Goal: Task Accomplishment & Management: Manage account settings

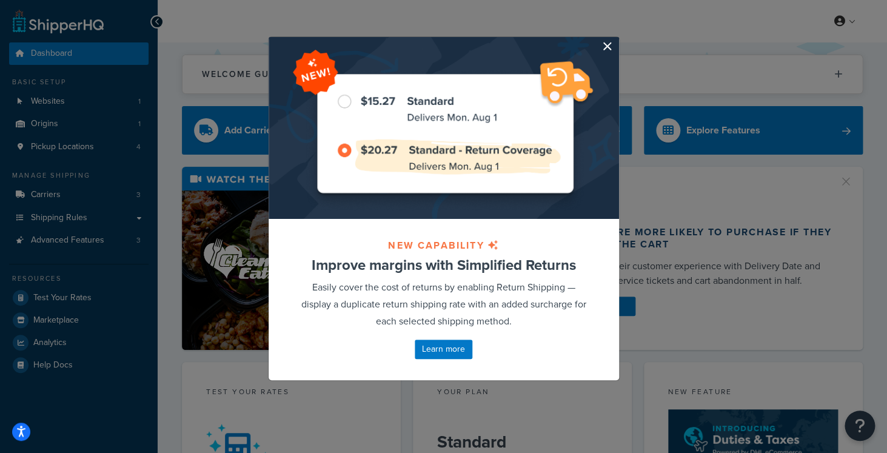
click at [616, 40] on button "button" at bounding box center [617, 38] width 3 height 3
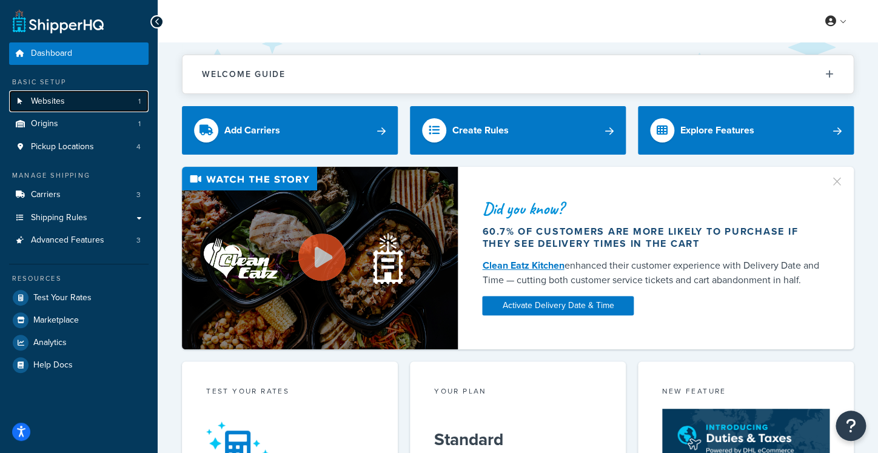
click at [103, 102] on link "Websites 1" at bounding box center [78, 101] width 139 height 22
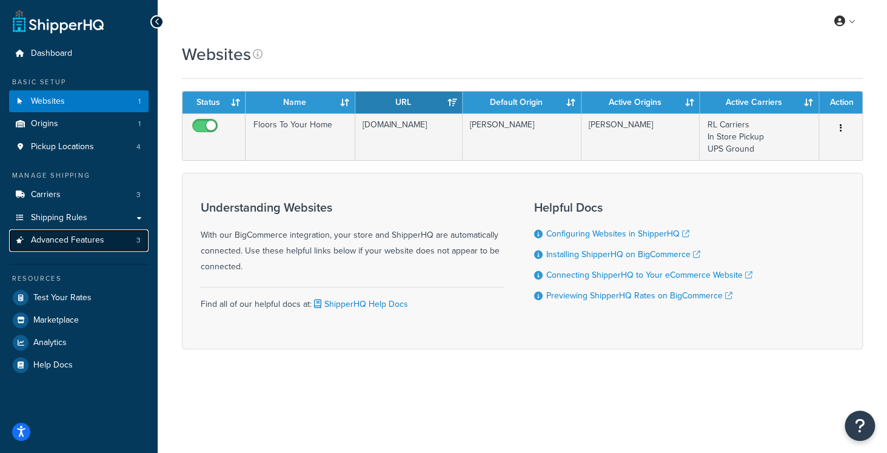
click at [114, 237] on link "Advanced Features 3" at bounding box center [78, 240] width 139 height 22
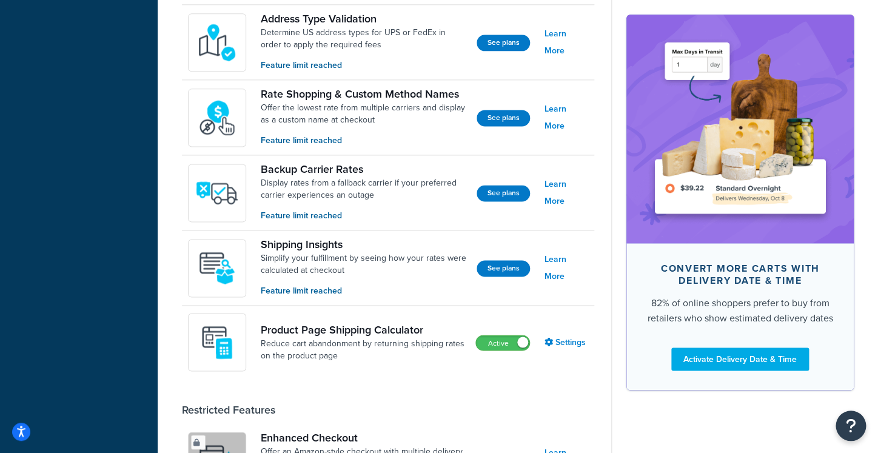
scroll to position [572, 0]
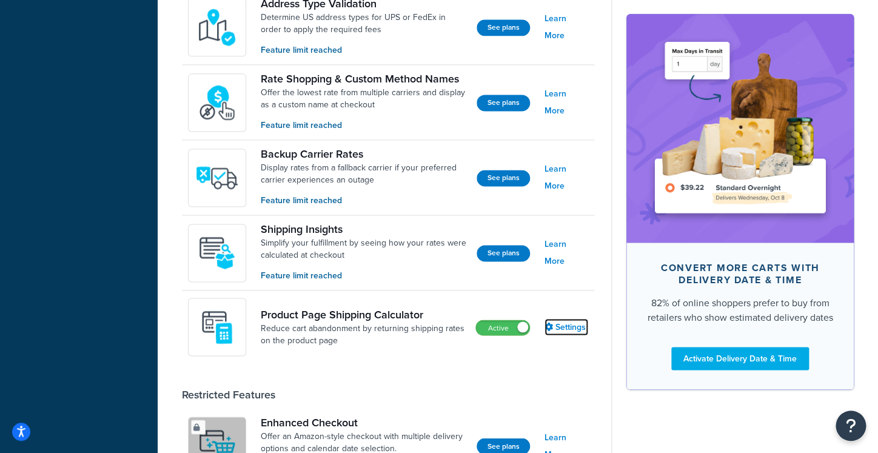
click at [552, 328] on icon at bounding box center [549, 326] width 8 height 8
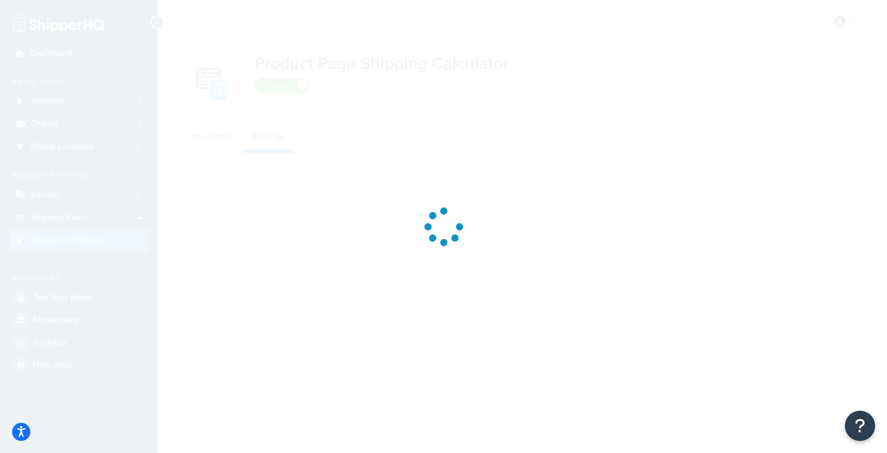
select select "US"
select select "false"
select select "31"
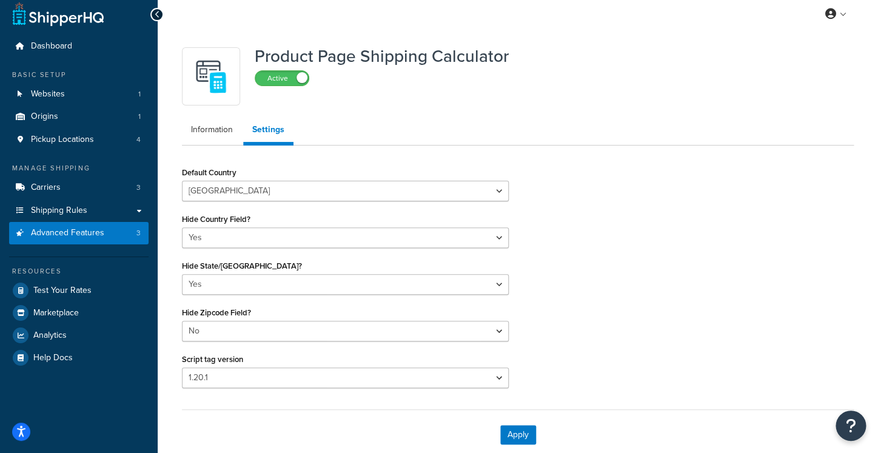
scroll to position [49, 0]
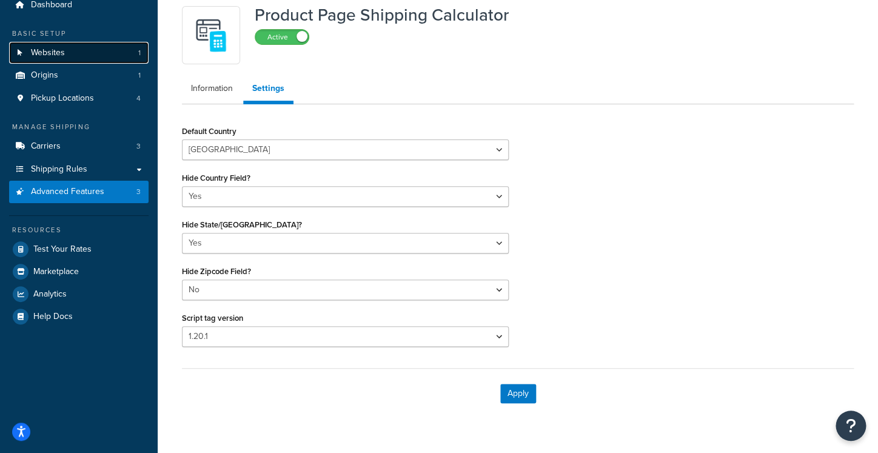
click at [71, 51] on link "Websites 1" at bounding box center [78, 53] width 139 height 22
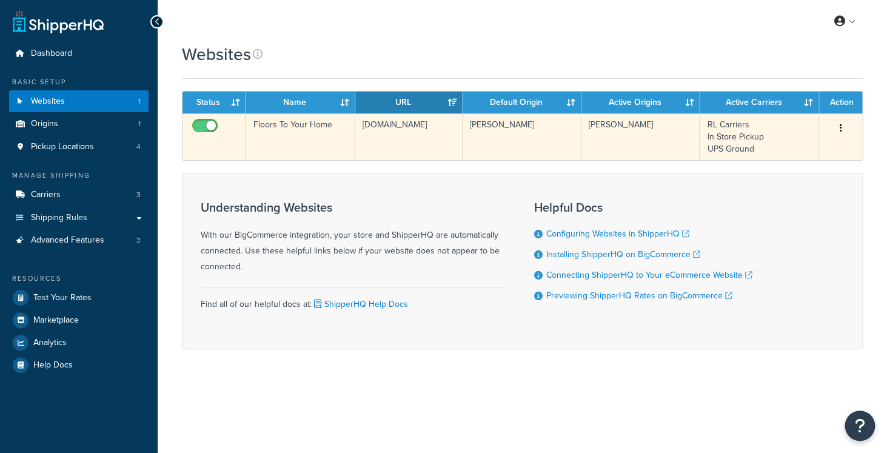
click at [334, 145] on td "Floors To Your Home" at bounding box center [300, 136] width 109 height 47
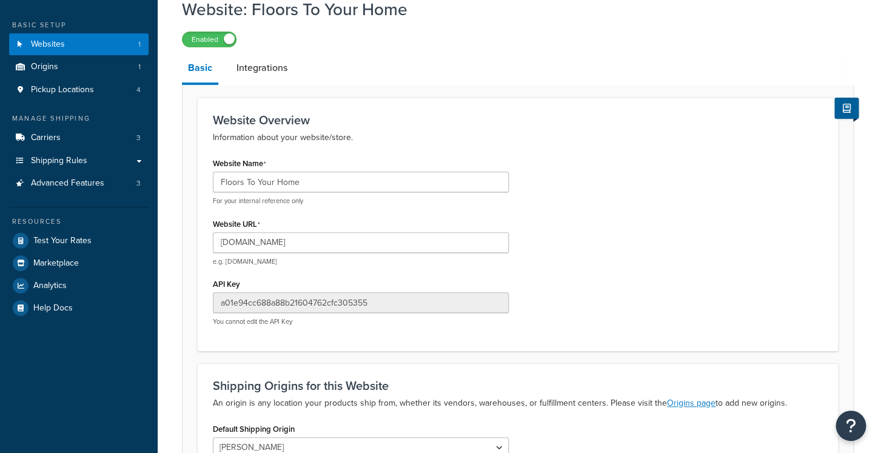
scroll to position [68, 0]
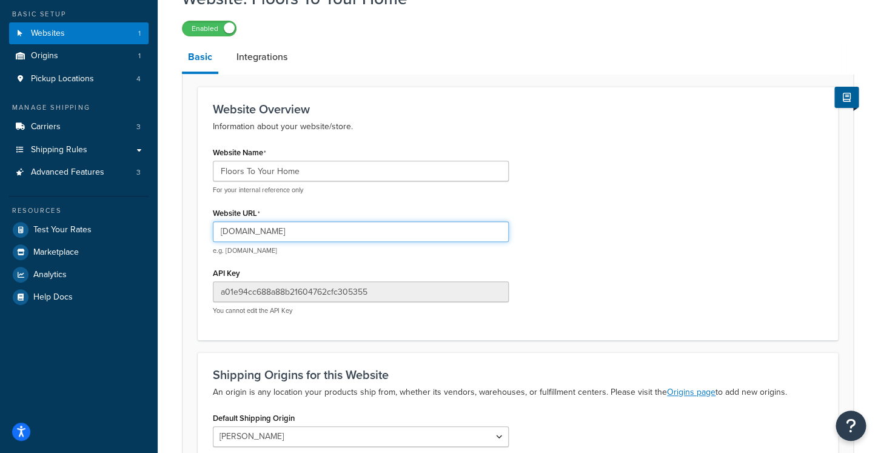
click at [238, 238] on input "[DOMAIN_NAME]" at bounding box center [361, 231] width 296 height 21
click at [221, 235] on input "[DOMAIN_NAME]" at bounding box center [361, 231] width 296 height 21
type input "[URL][DOMAIN_NAME]"
click at [659, 234] on div "Website Name Floors To Your Home For your internal reference only Website URL h…" at bounding box center [518, 234] width 628 height 181
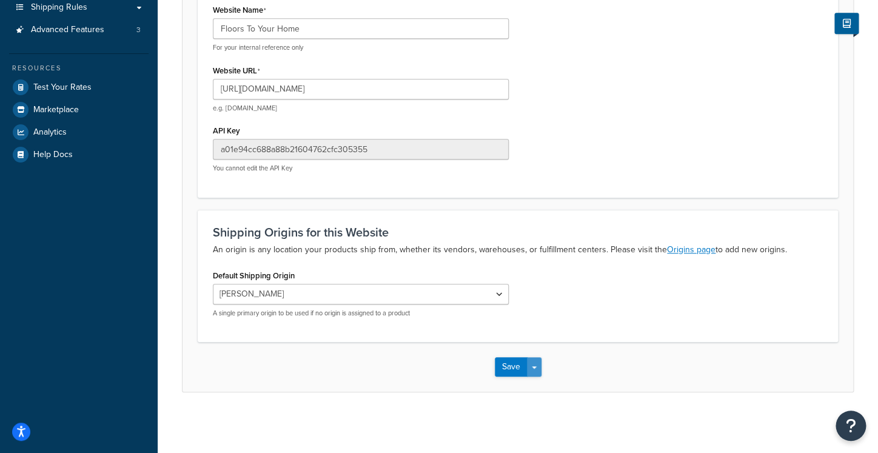
click at [532, 367] on span "button" at bounding box center [534, 367] width 5 height 2
click at [540, 380] on button "Save and Edit" at bounding box center [539, 389] width 89 height 25
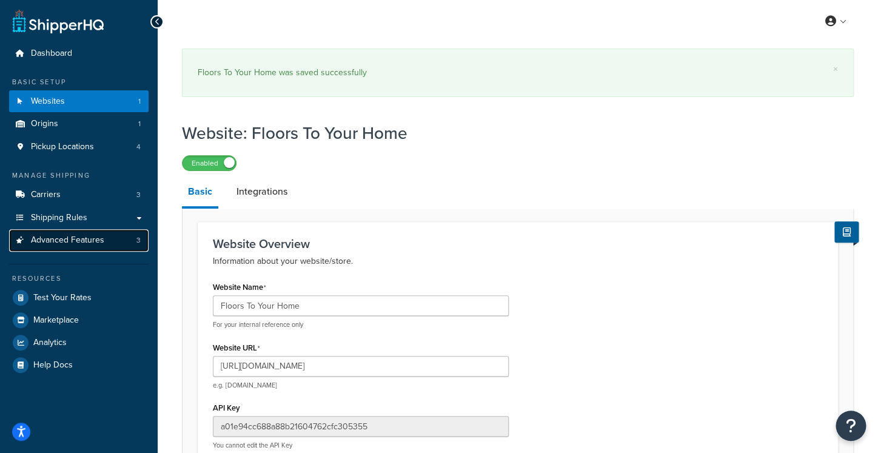
click at [96, 239] on span "Advanced Features" at bounding box center [67, 240] width 73 height 10
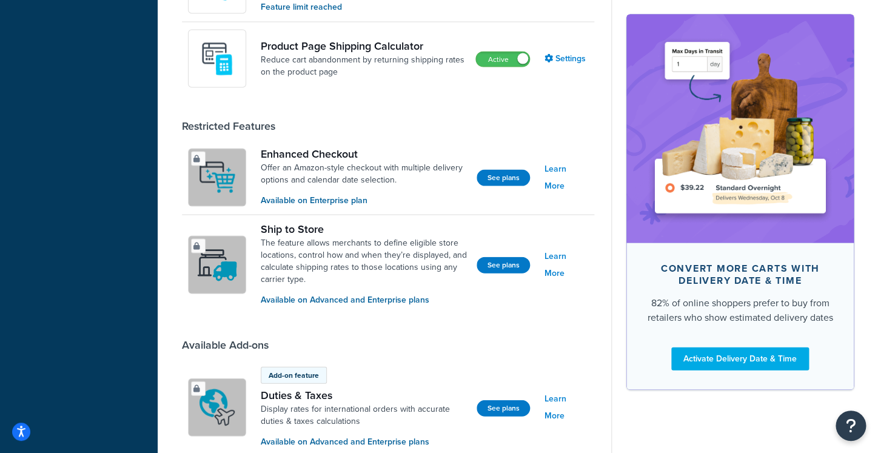
scroll to position [796, 0]
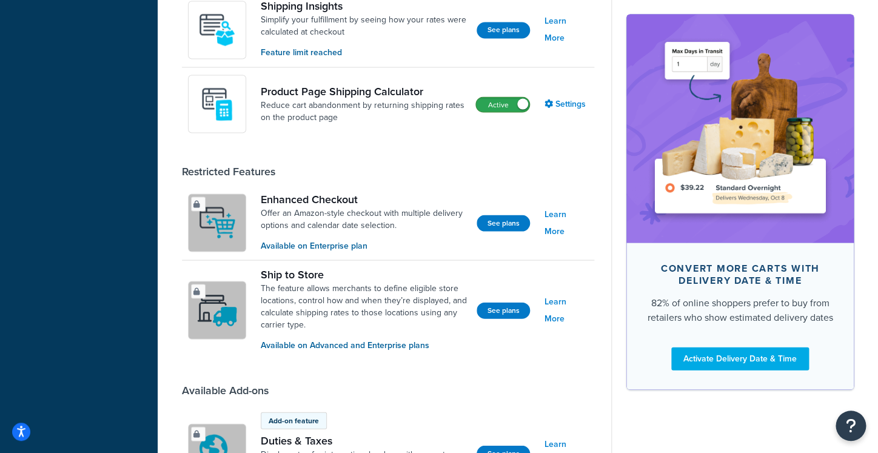
click at [504, 107] on label "Active" at bounding box center [502, 104] width 53 height 15
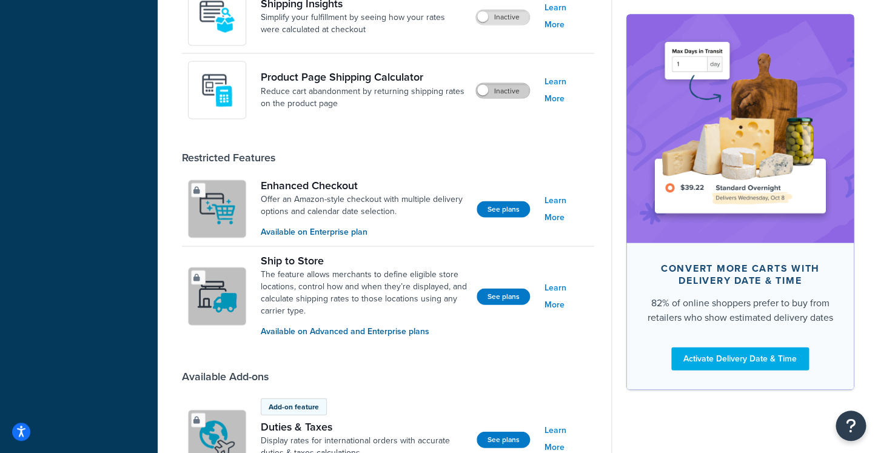
click at [497, 93] on label "Inactive" at bounding box center [502, 90] width 53 height 15
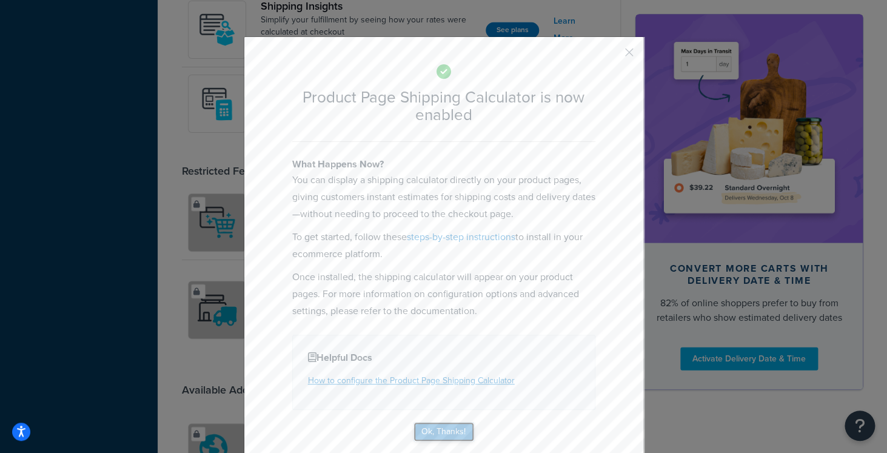
click at [431, 423] on button "Ok, Thanks!" at bounding box center [444, 431] width 61 height 19
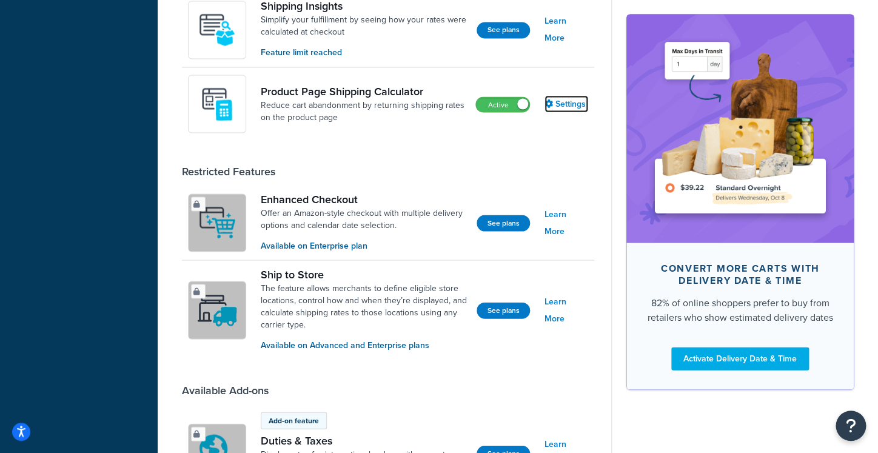
click at [549, 109] on link "Settings" at bounding box center [567, 103] width 44 height 17
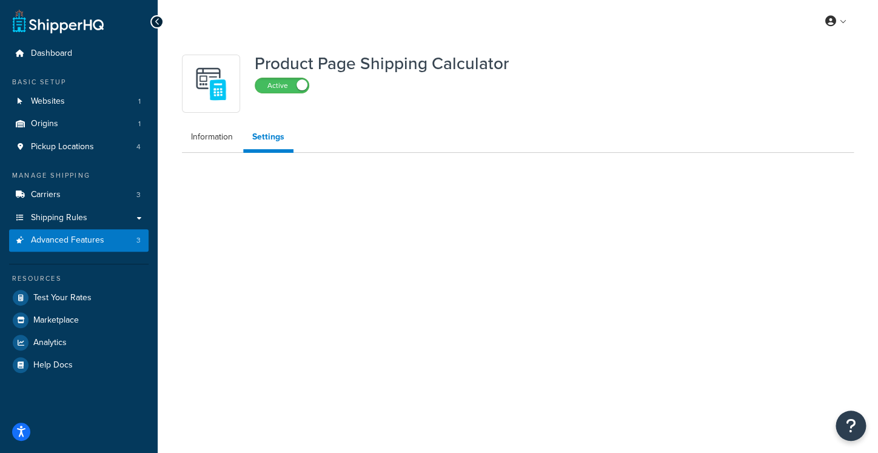
select select "US"
select select "false"
select select "31"
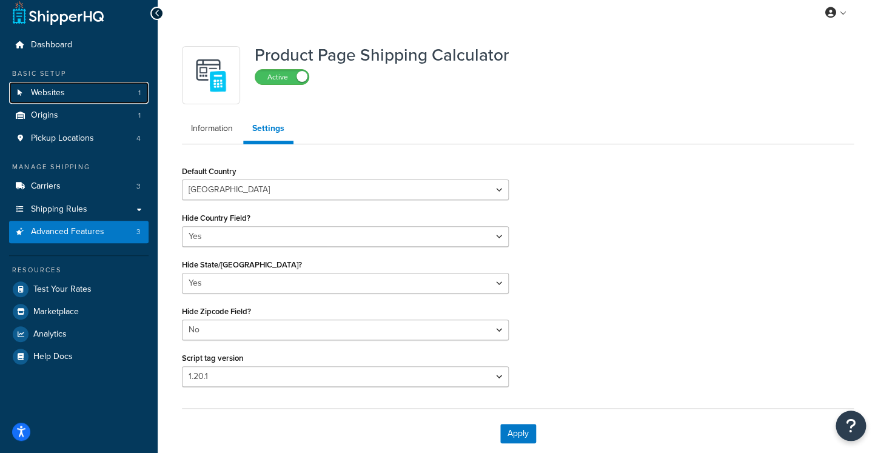
scroll to position [10, 0]
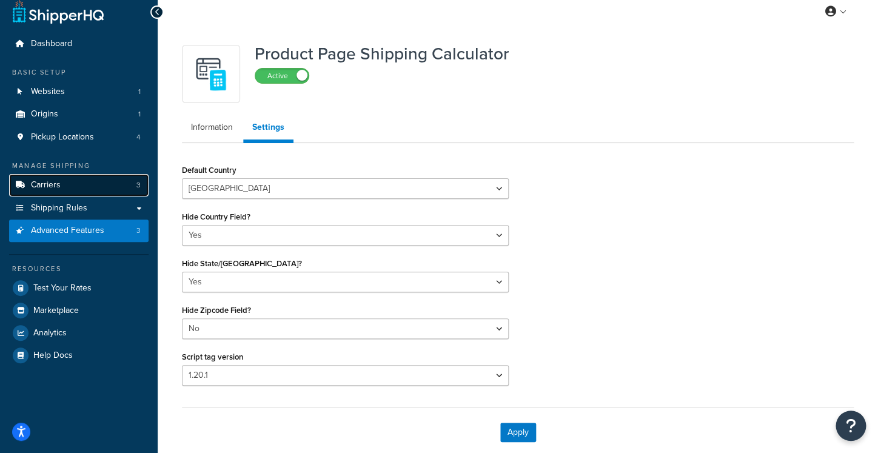
click at [69, 193] on link "Carriers 3" at bounding box center [78, 185] width 139 height 22
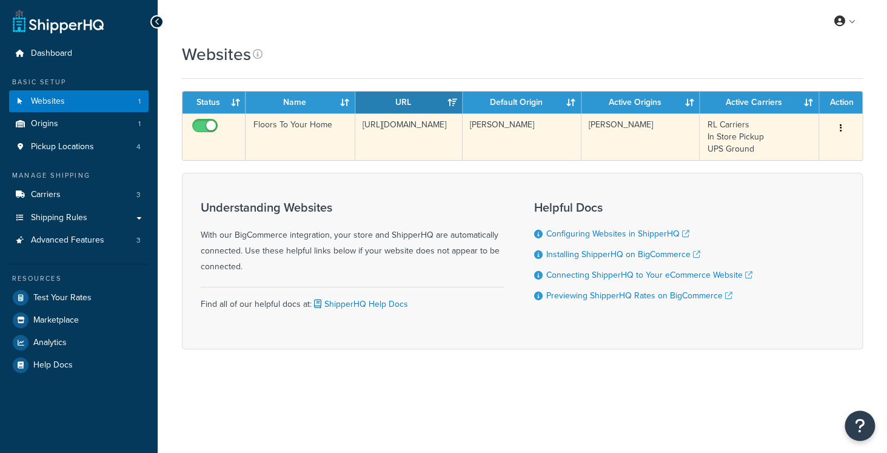
click at [380, 149] on td "[URL][DOMAIN_NAME]" at bounding box center [408, 136] width 107 height 47
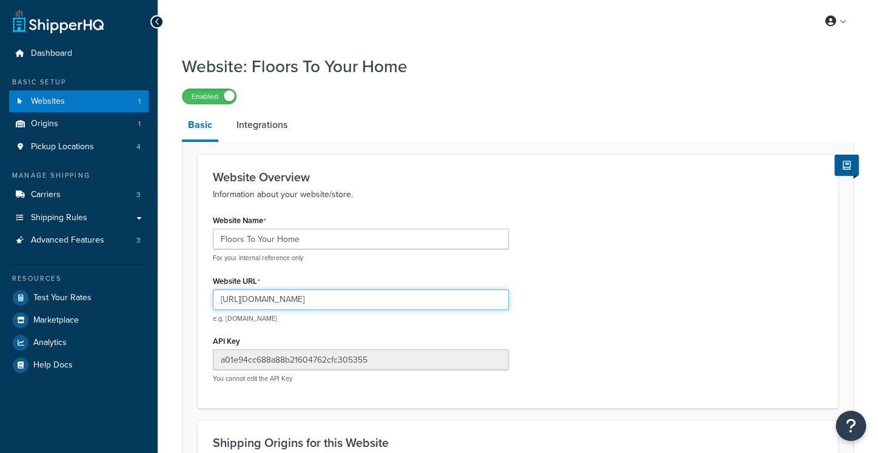
click at [301, 298] on input "https://floorstoyourhome.com" at bounding box center [361, 299] width 296 height 21
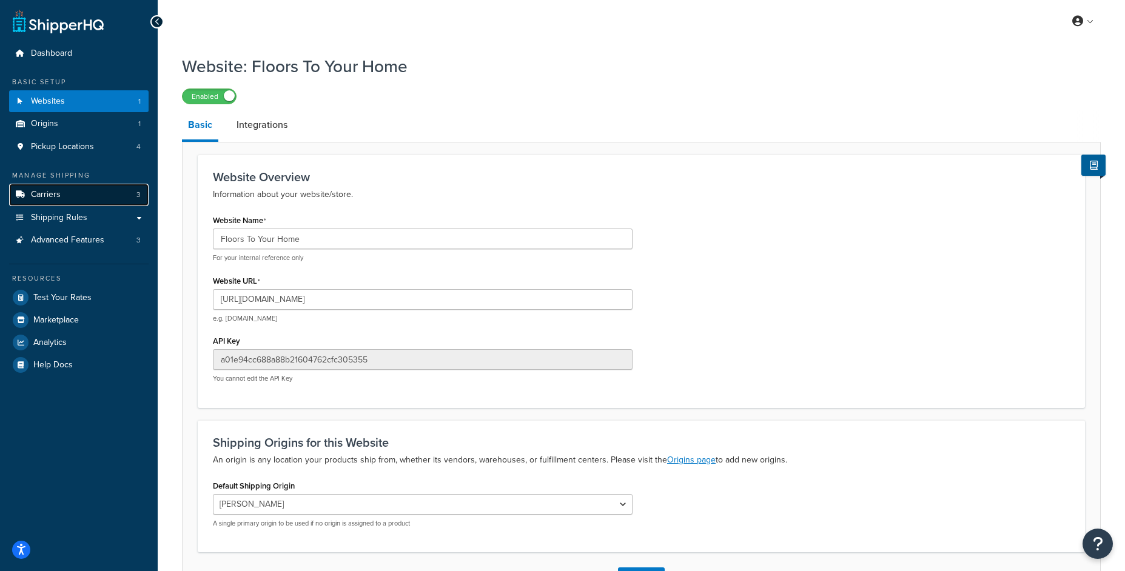
click at [90, 200] on link "Carriers 3" at bounding box center [78, 195] width 139 height 22
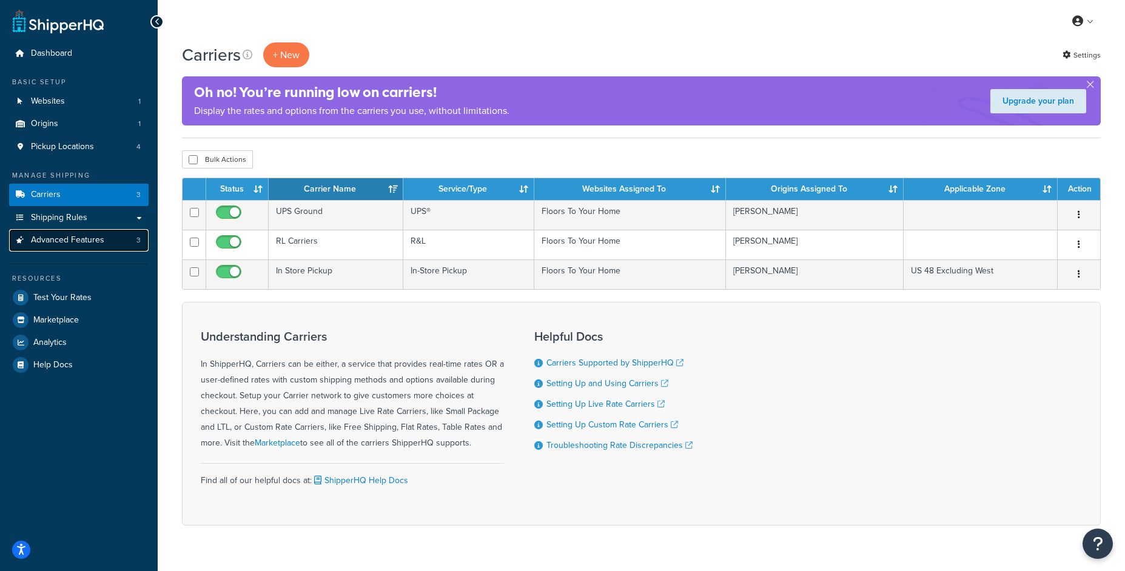
click at [99, 244] on span "Advanced Features" at bounding box center [67, 240] width 73 height 10
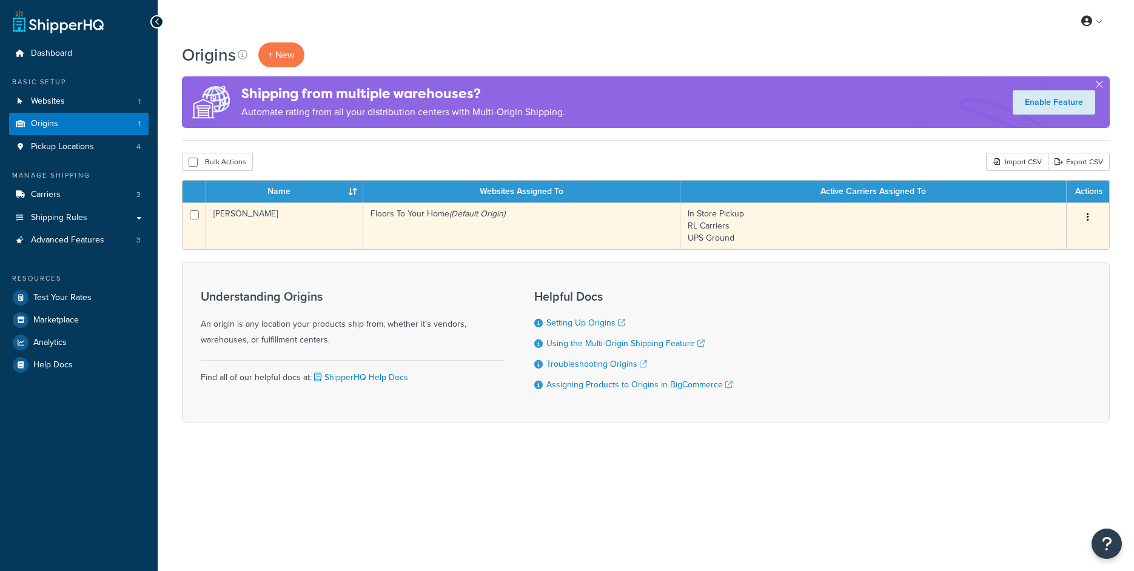
click at [327, 221] on td "[PERSON_NAME]" at bounding box center [284, 226] width 157 height 47
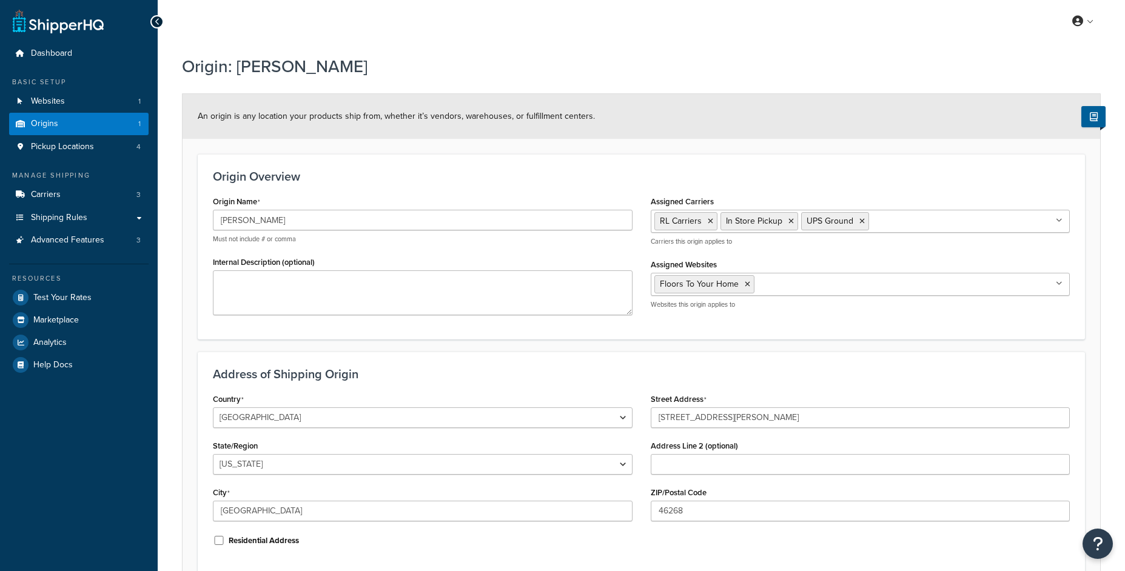
select select "14"
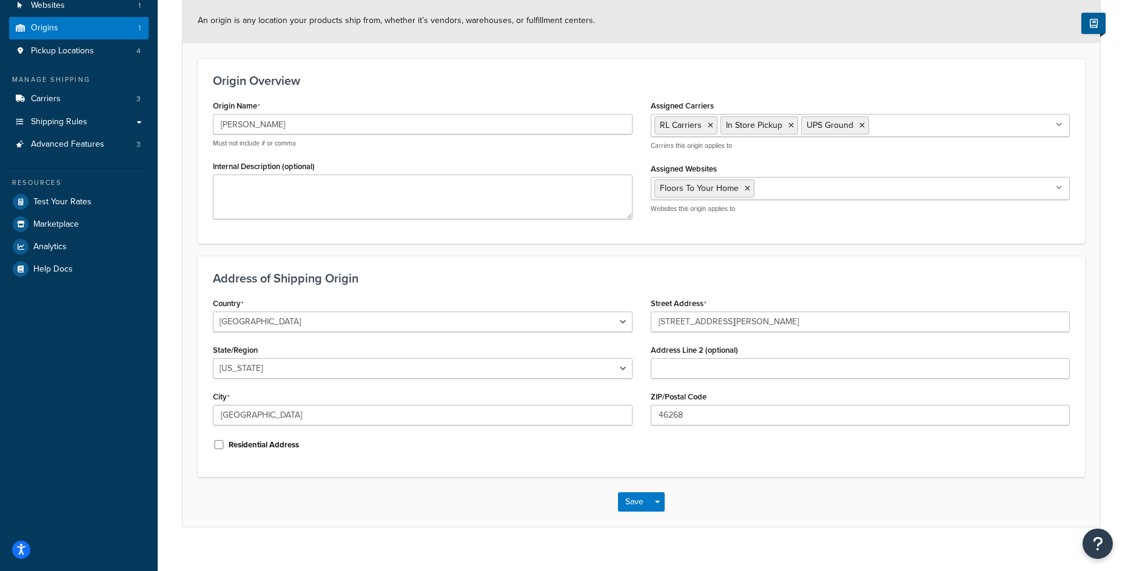
scroll to position [113, 0]
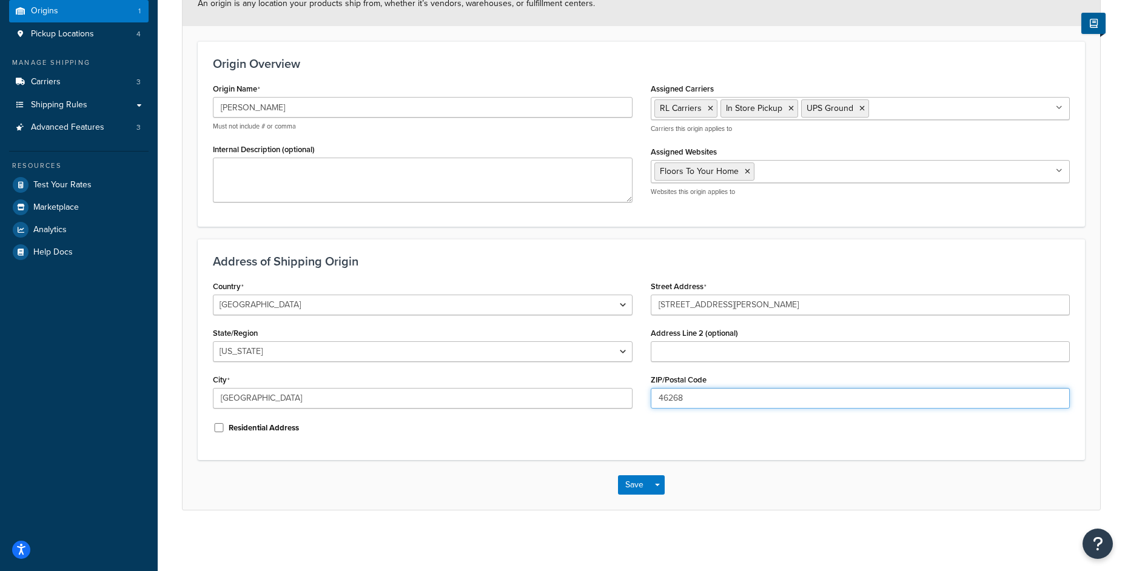
click at [671, 395] on input "46268" at bounding box center [861, 398] width 420 height 21
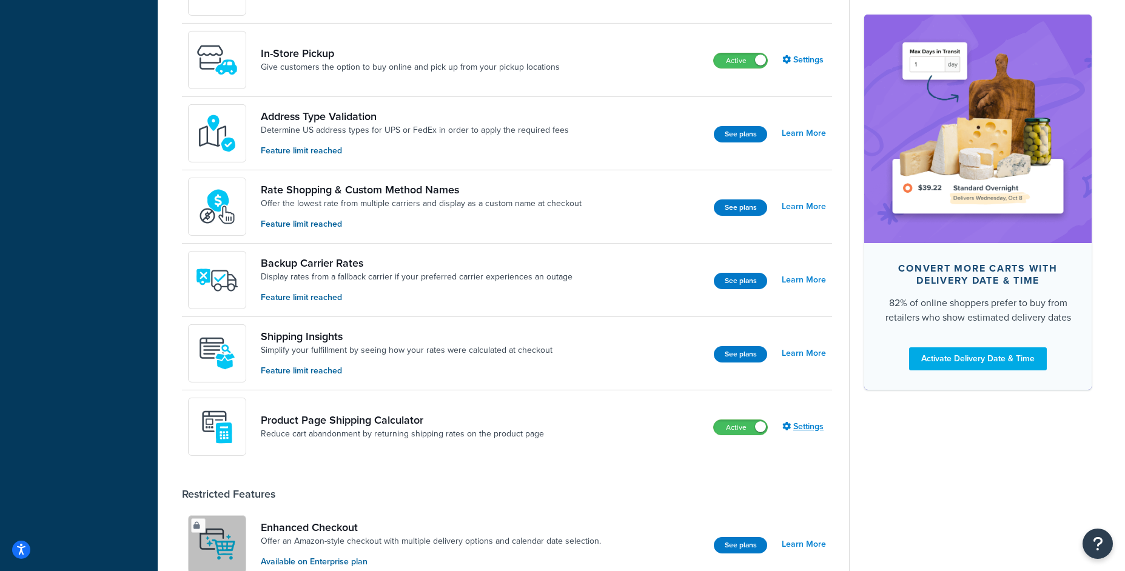
scroll to position [466, 0]
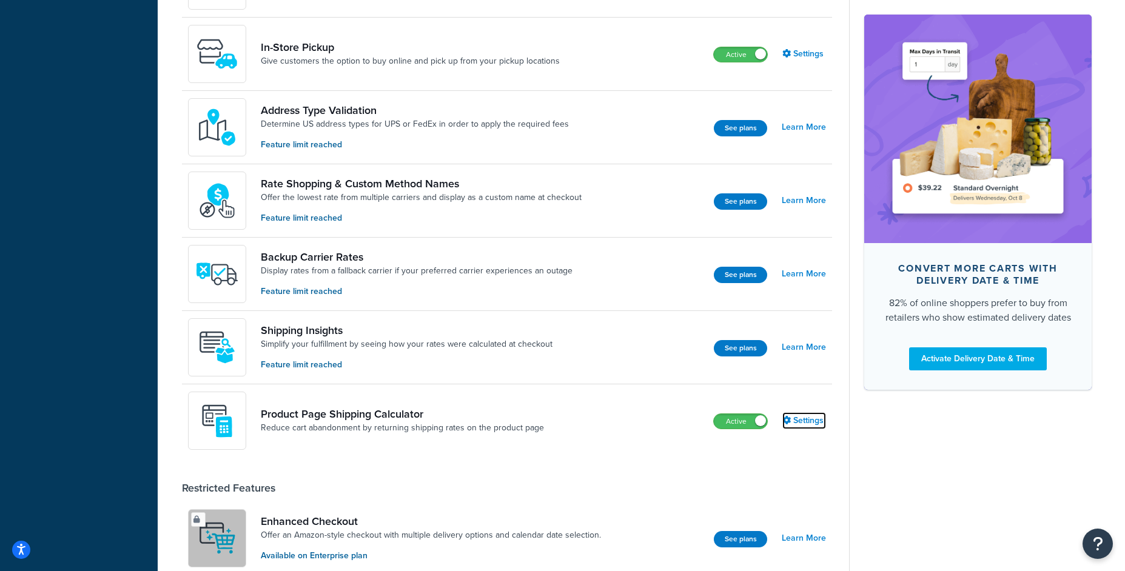
click at [801, 418] on link "Settings" at bounding box center [804, 420] width 44 height 17
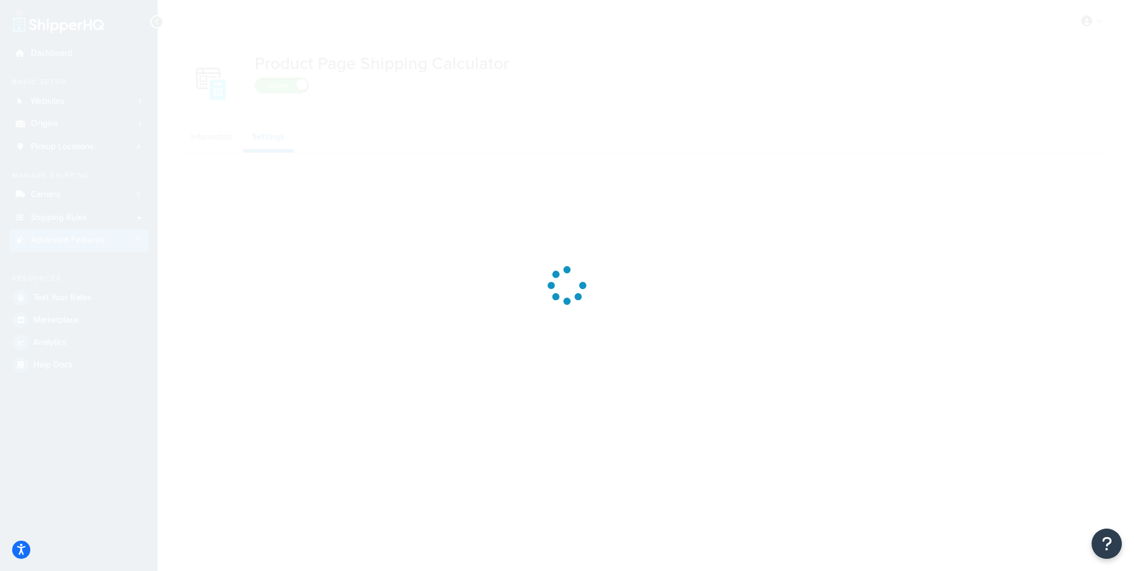
select select "US"
select select "false"
select select "31"
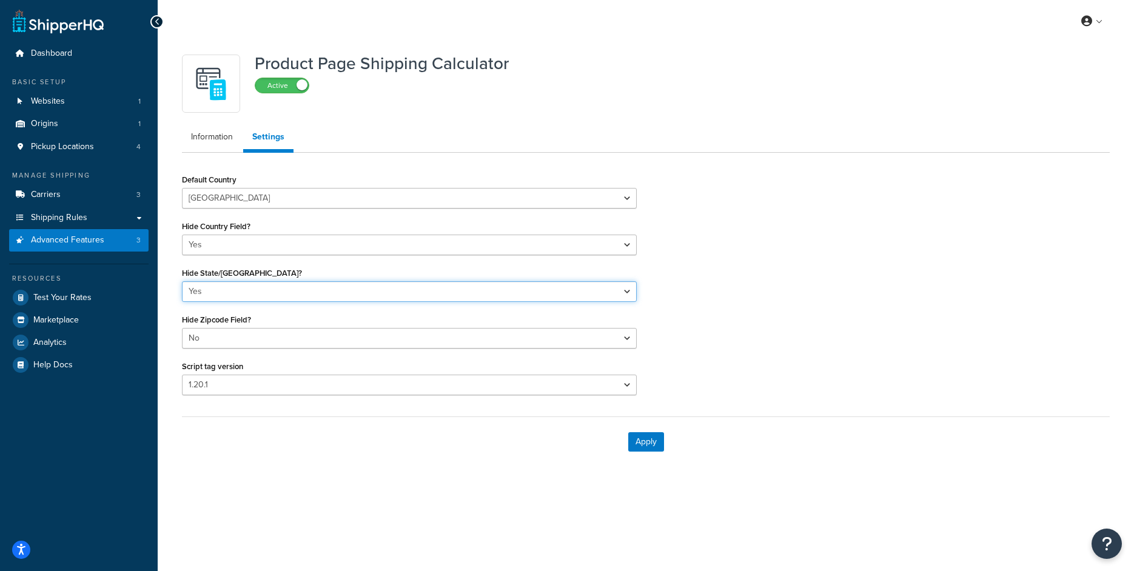
select select "false"
click option "No" at bounding box center [0, 0] width 0 height 0
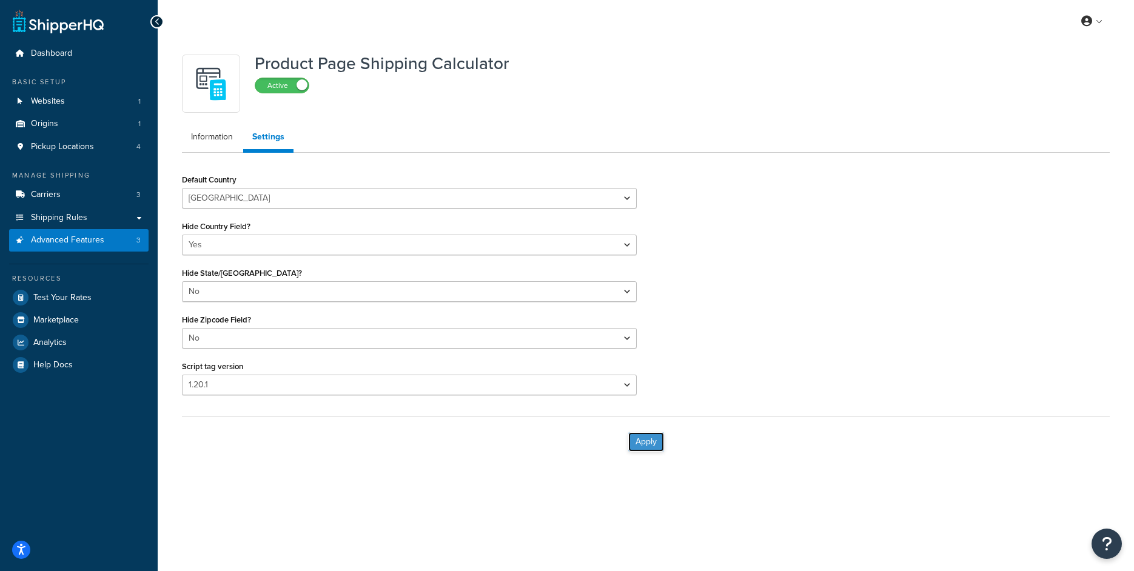
click at [651, 442] on button "Apply" at bounding box center [646, 441] width 36 height 19
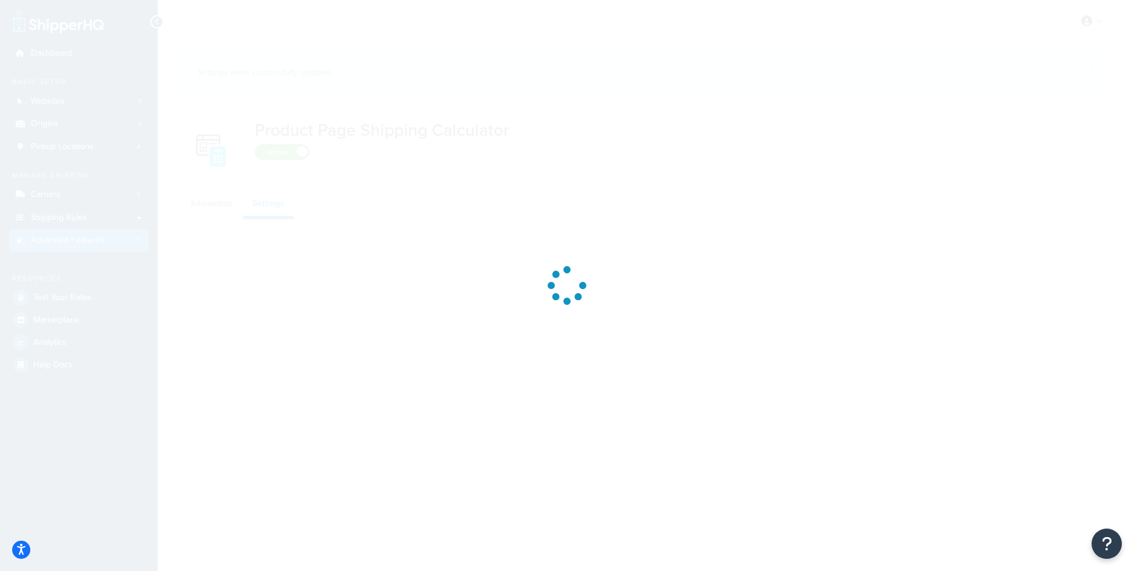
select select "US"
select select "false"
select select "31"
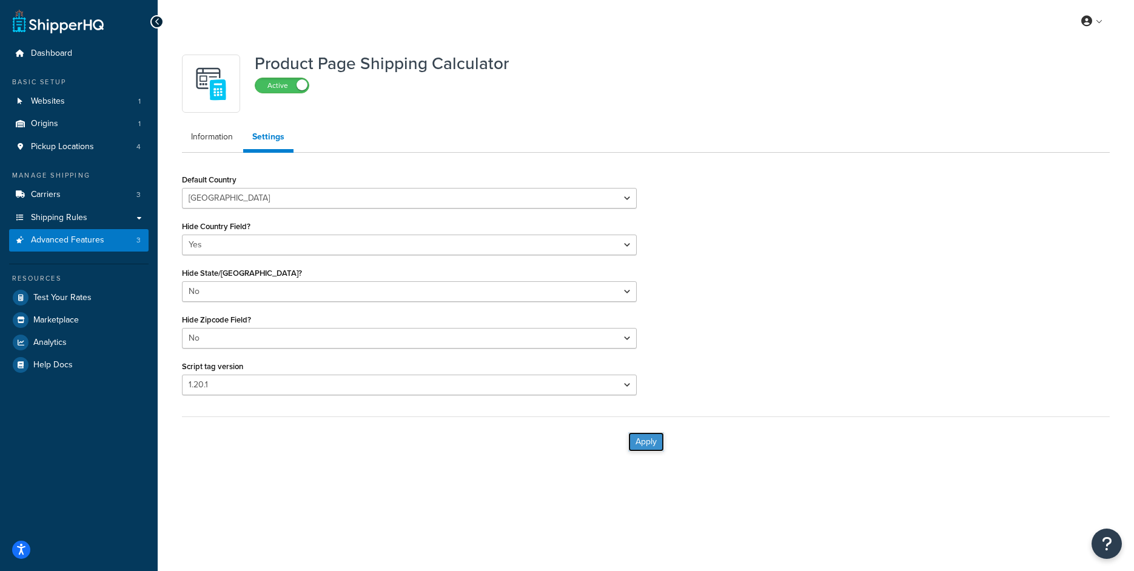
click at [649, 444] on button "Apply" at bounding box center [646, 441] width 36 height 19
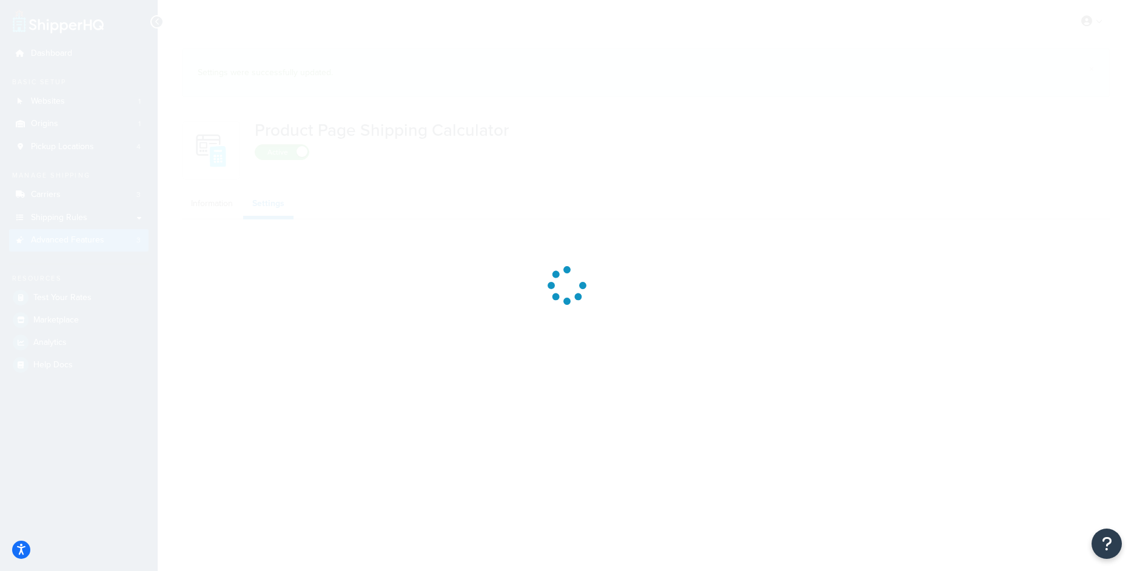
select select "US"
select select "false"
select select "31"
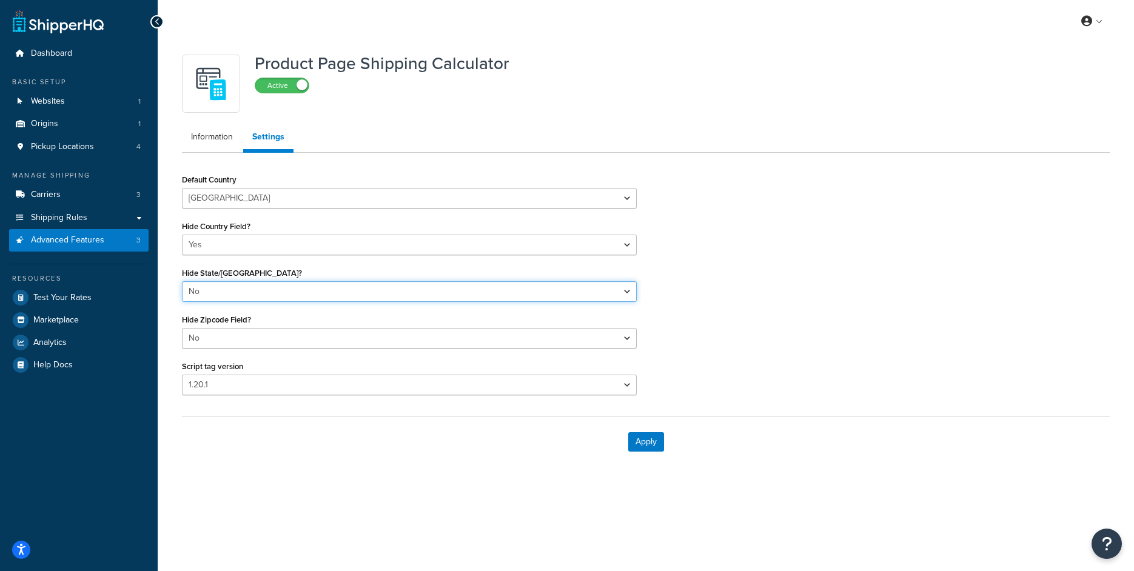
click option "No" at bounding box center [0, 0] width 0 height 0
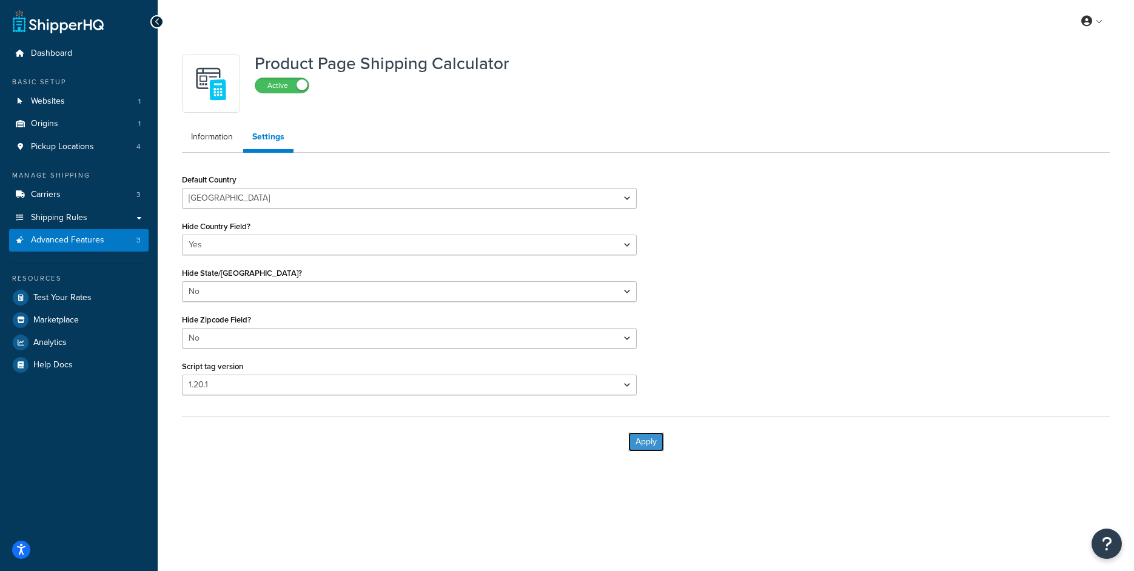
click at [660, 448] on button "Apply" at bounding box center [646, 441] width 36 height 19
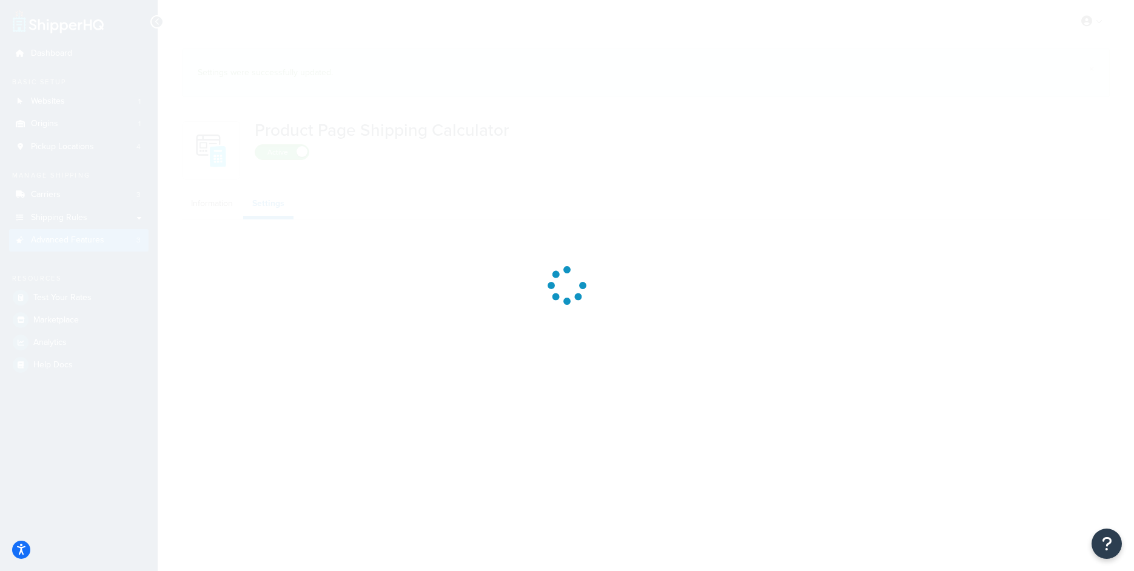
select select "US"
select select "false"
select select "31"
